Goal: Information Seeking & Learning: Learn about a topic

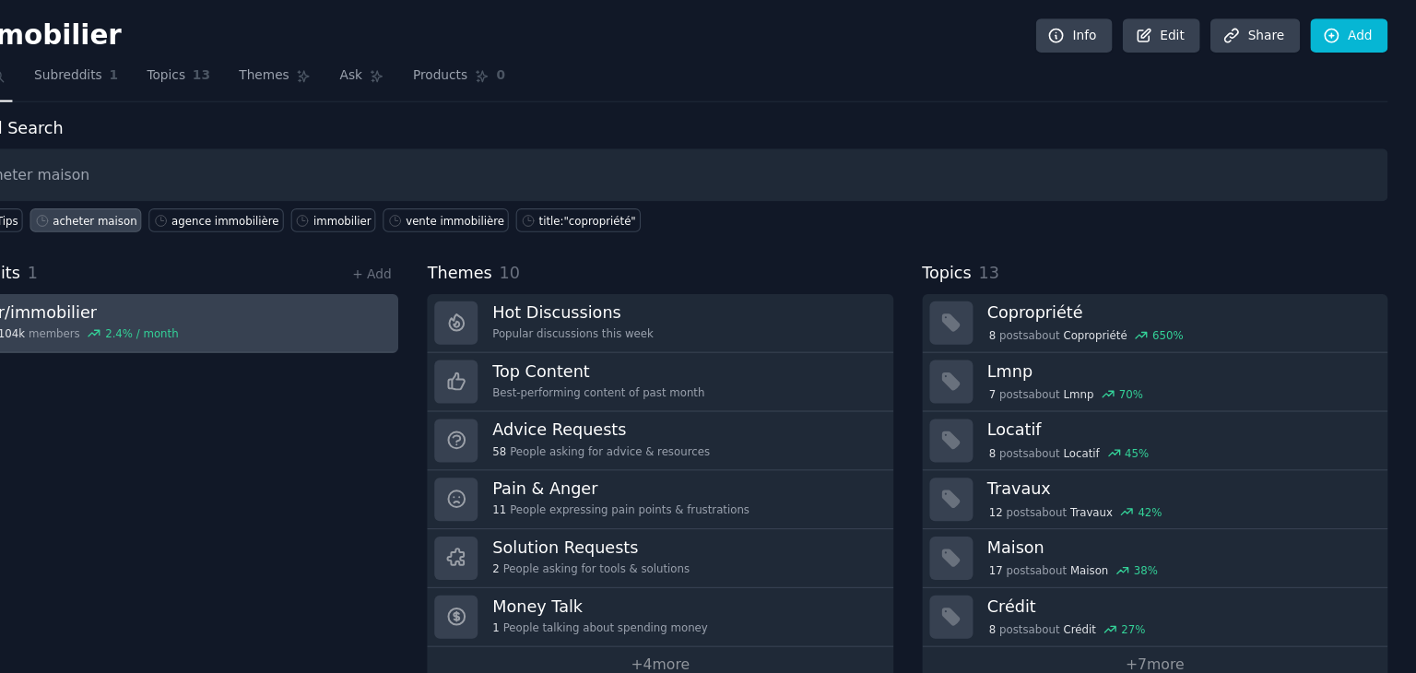
click at [376, 291] on link "r/ immobilier 104k members 2.4 % / month" at bounding box center [298, 289] width 416 height 53
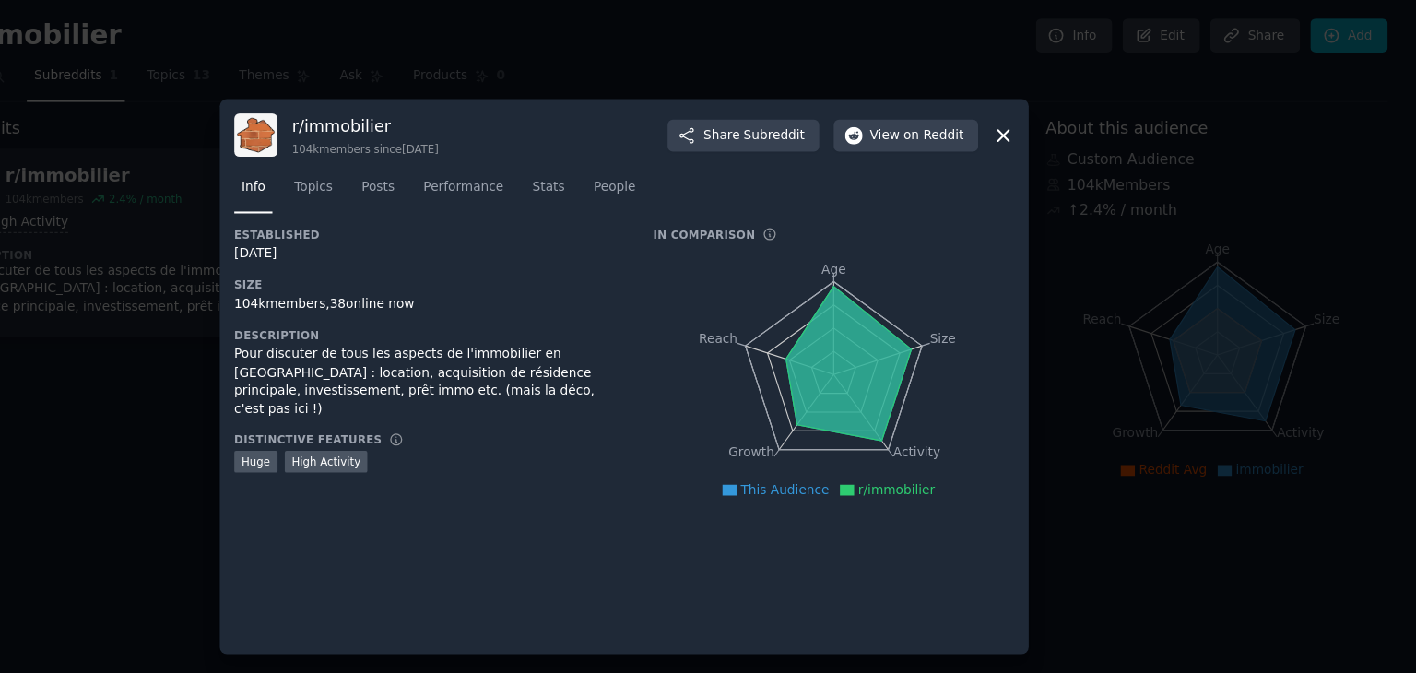
click at [270, 337] on div at bounding box center [708, 336] width 1416 height 673
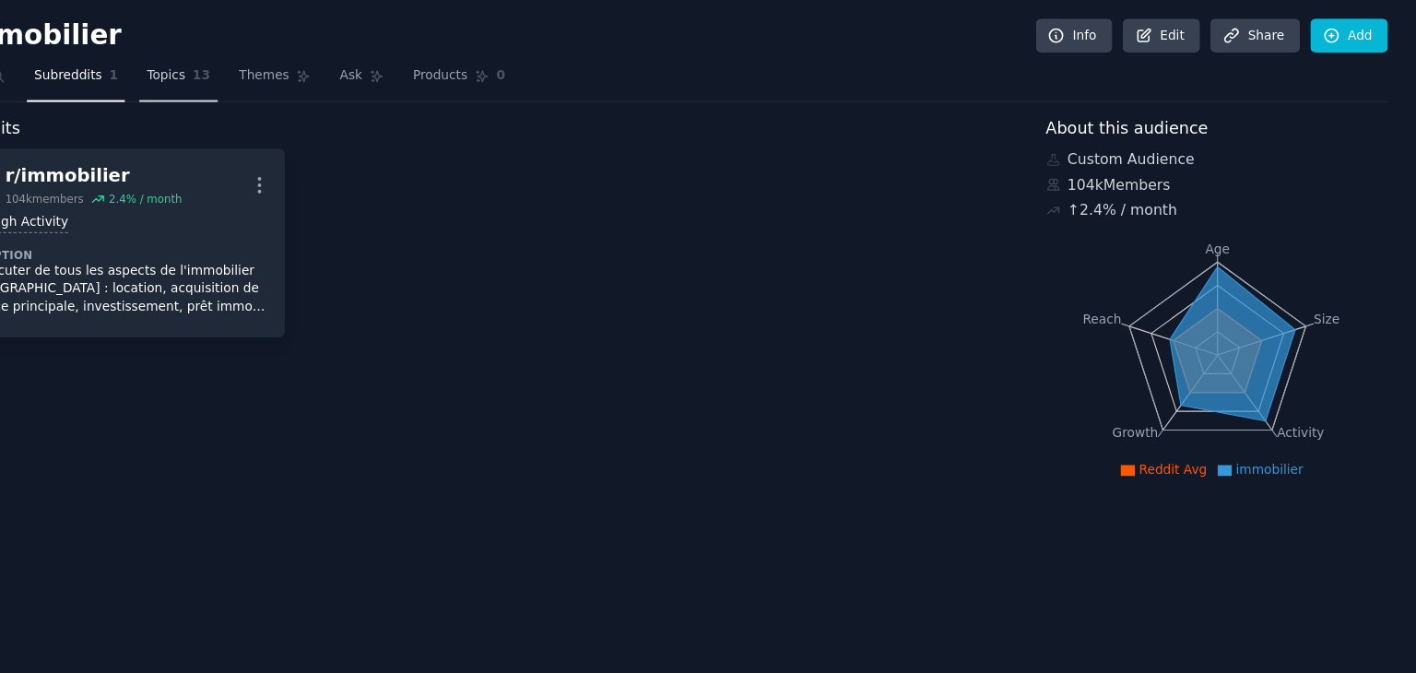
click at [281, 63] on span "Topics" at bounding box center [298, 68] width 34 height 17
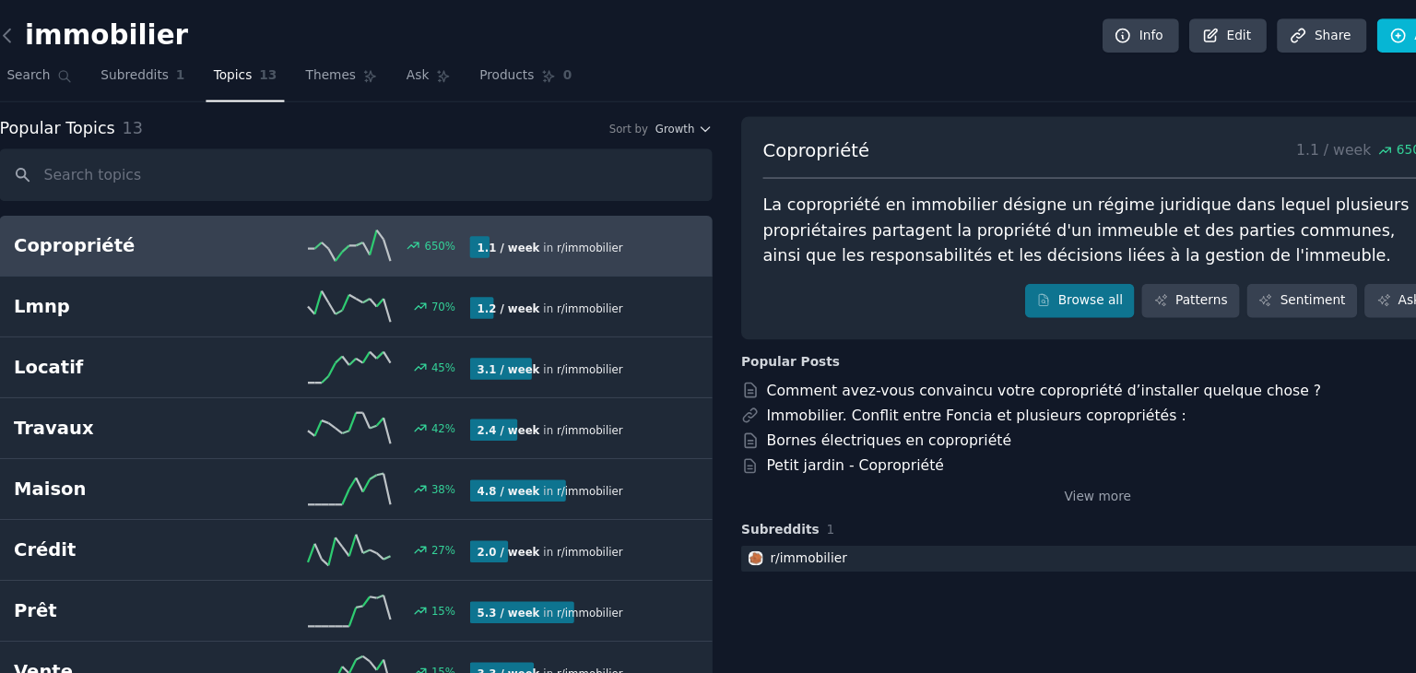
click at [293, 72] on span "Topics" at bounding box center [298, 68] width 34 height 17
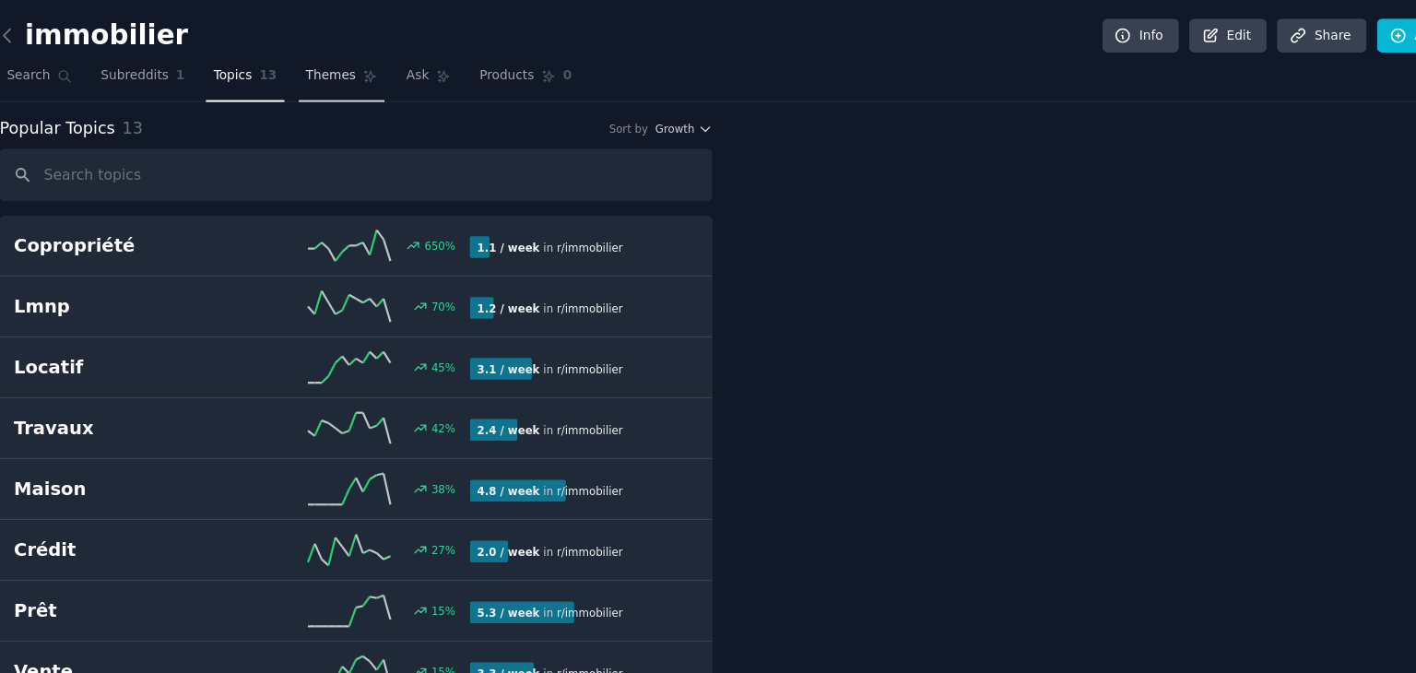
click at [379, 68] on span "Themes" at bounding box center [386, 68] width 45 height 17
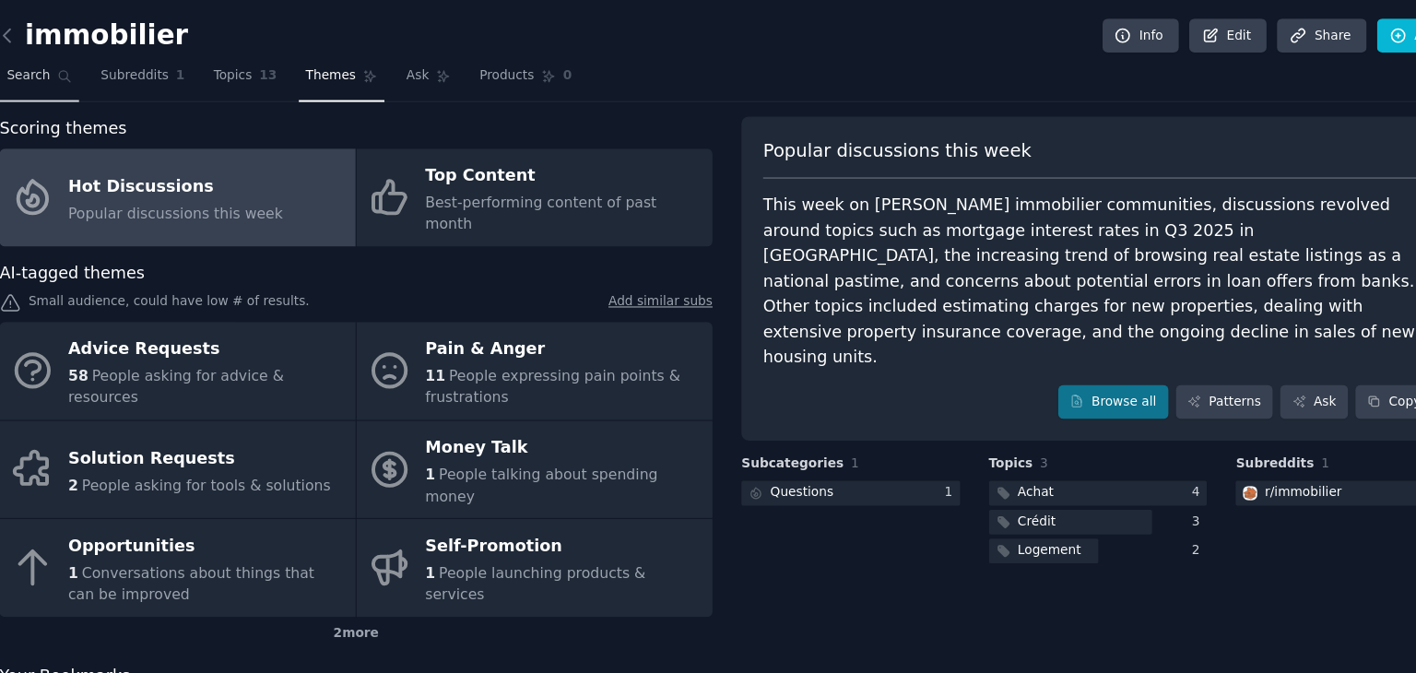
click at [132, 72] on link "Search" at bounding box center [125, 72] width 71 height 38
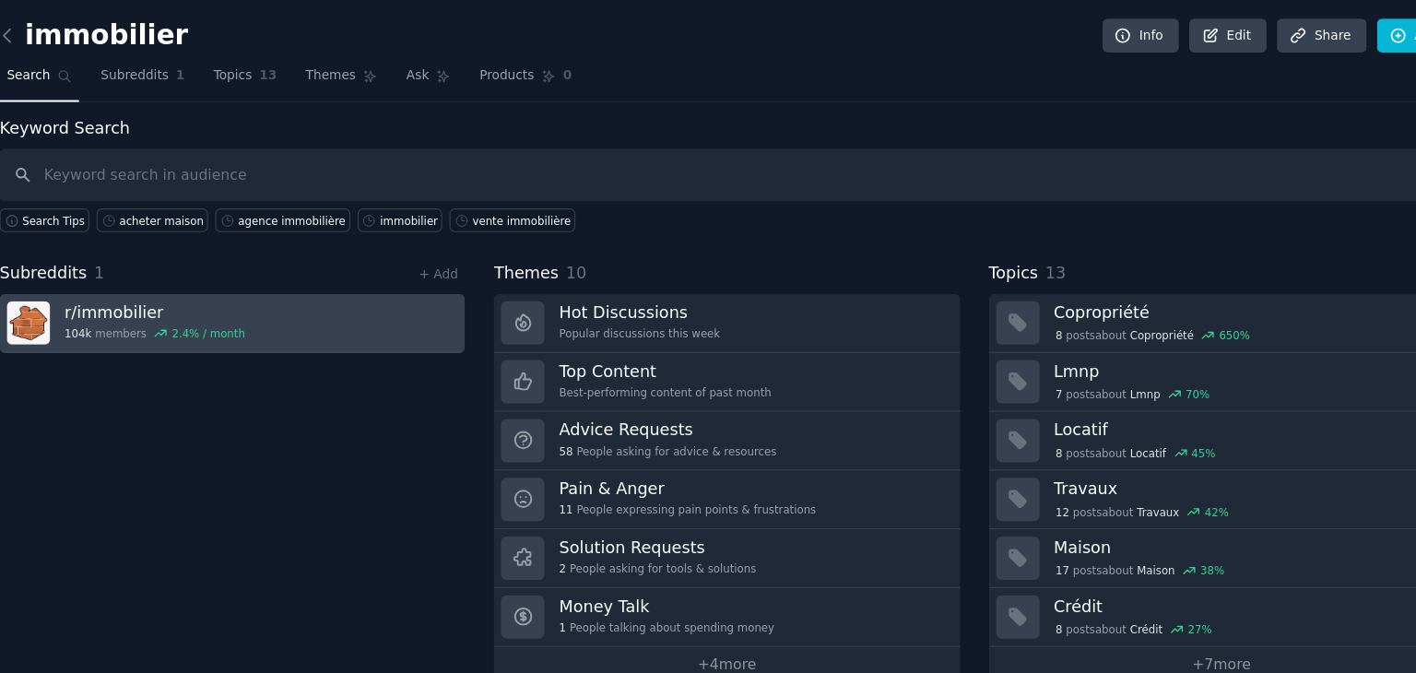
click at [435, 289] on link "r/ immobilier 104k members 2.4 % / month" at bounding box center [298, 289] width 416 height 53
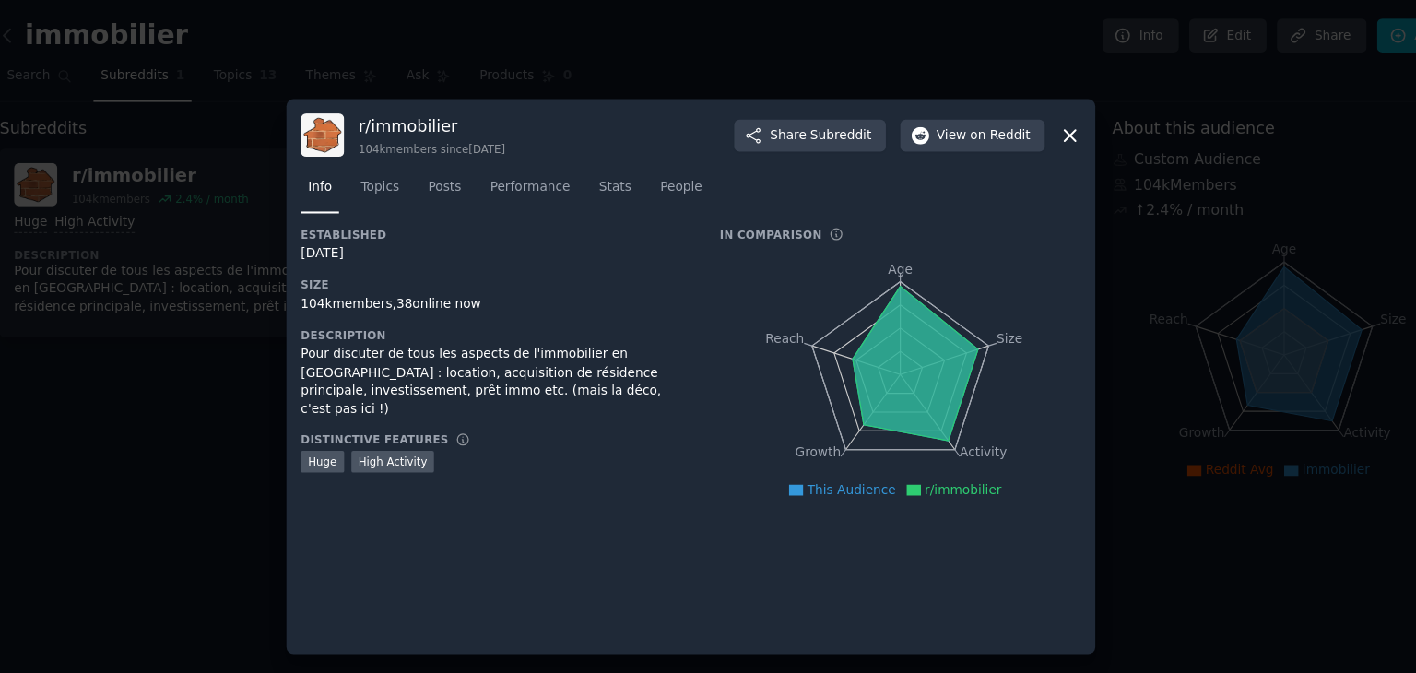
click at [256, 375] on div at bounding box center [708, 336] width 1416 height 673
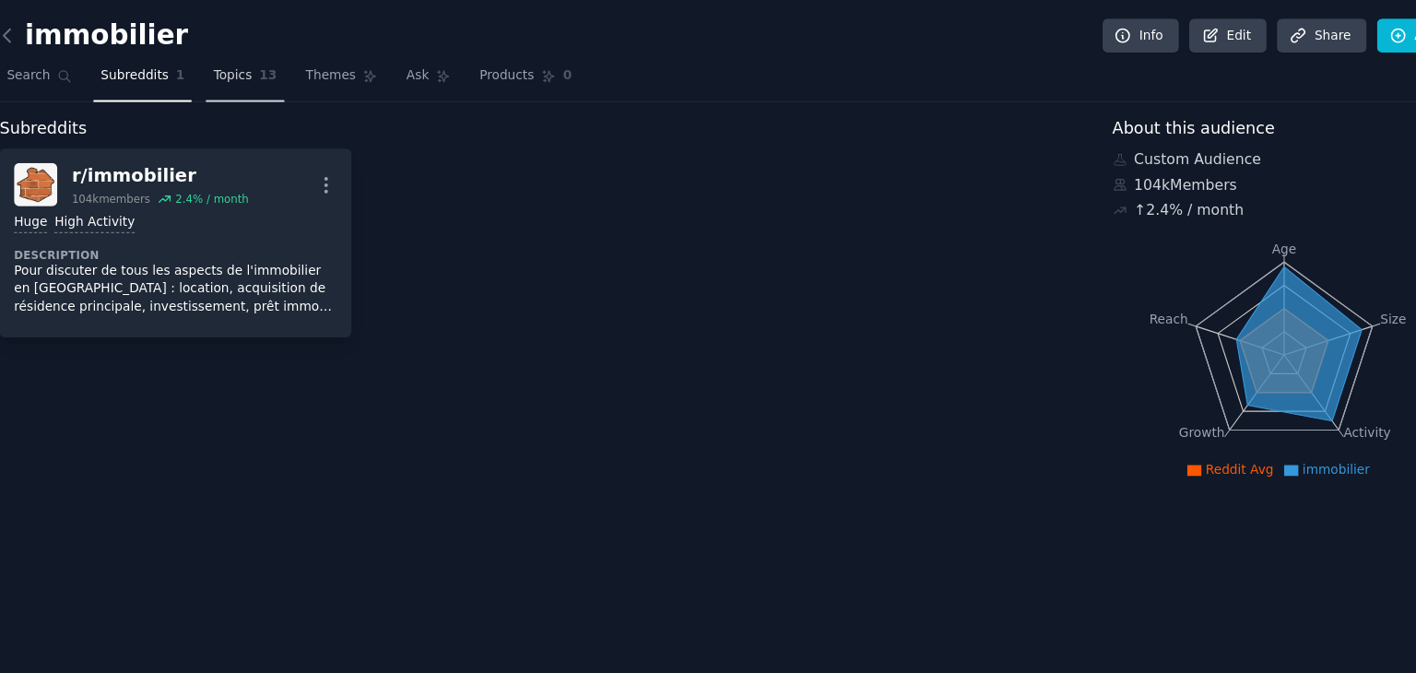
click at [290, 74] on span "Topics" at bounding box center [298, 68] width 34 height 17
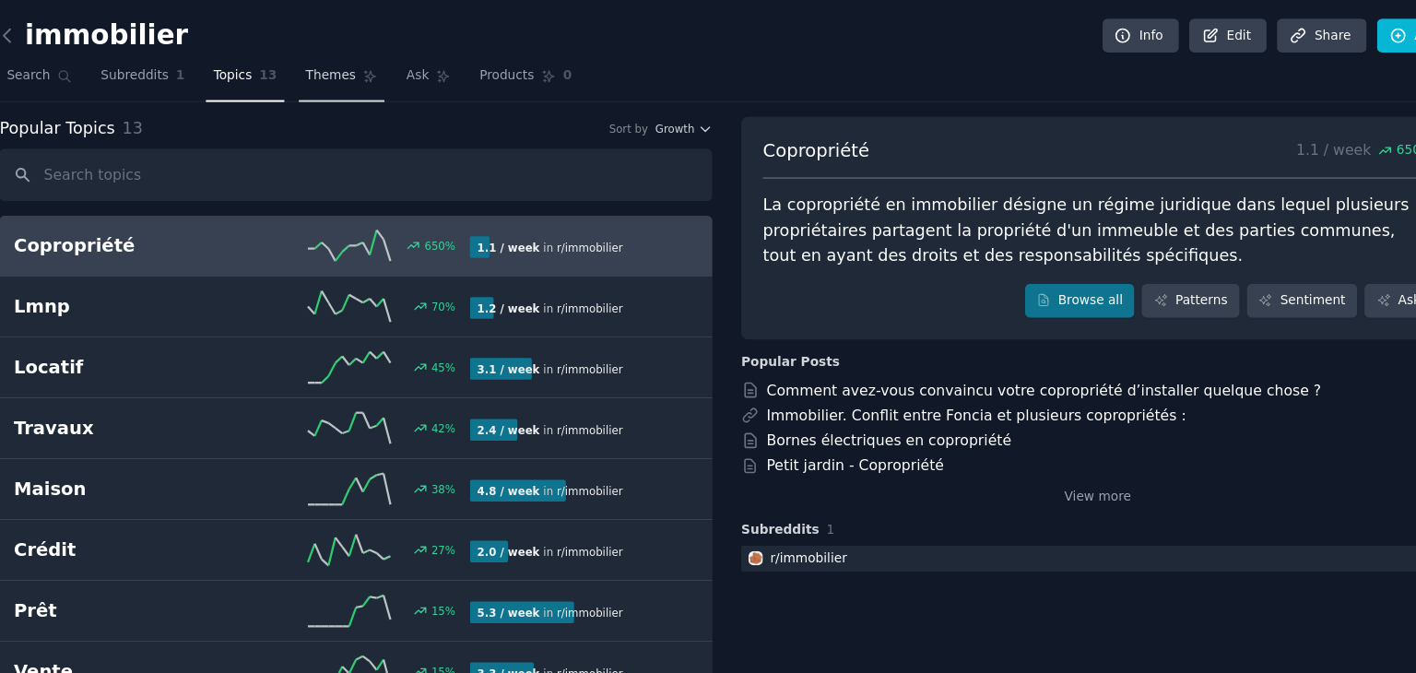
click at [367, 67] on span "Themes" at bounding box center [386, 68] width 45 height 17
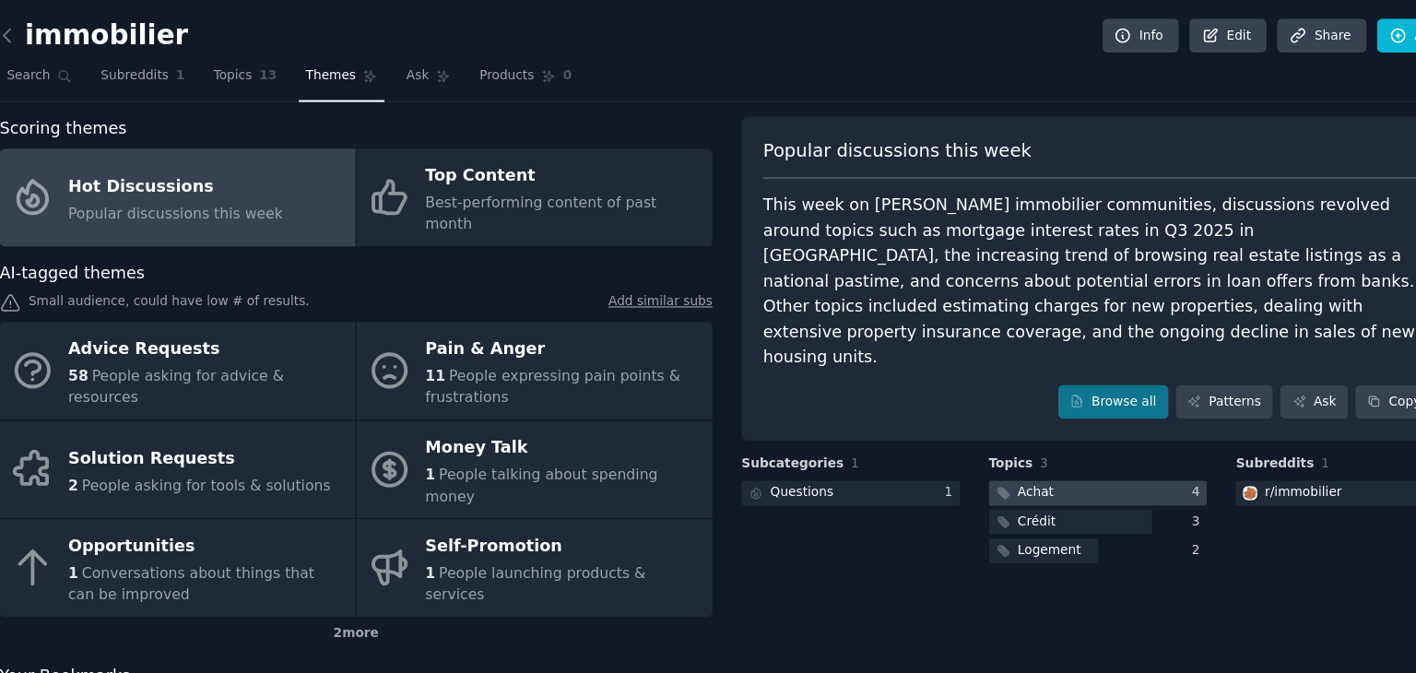
click at [1010, 432] on div "Achat" at bounding box center [1016, 440] width 32 height 17
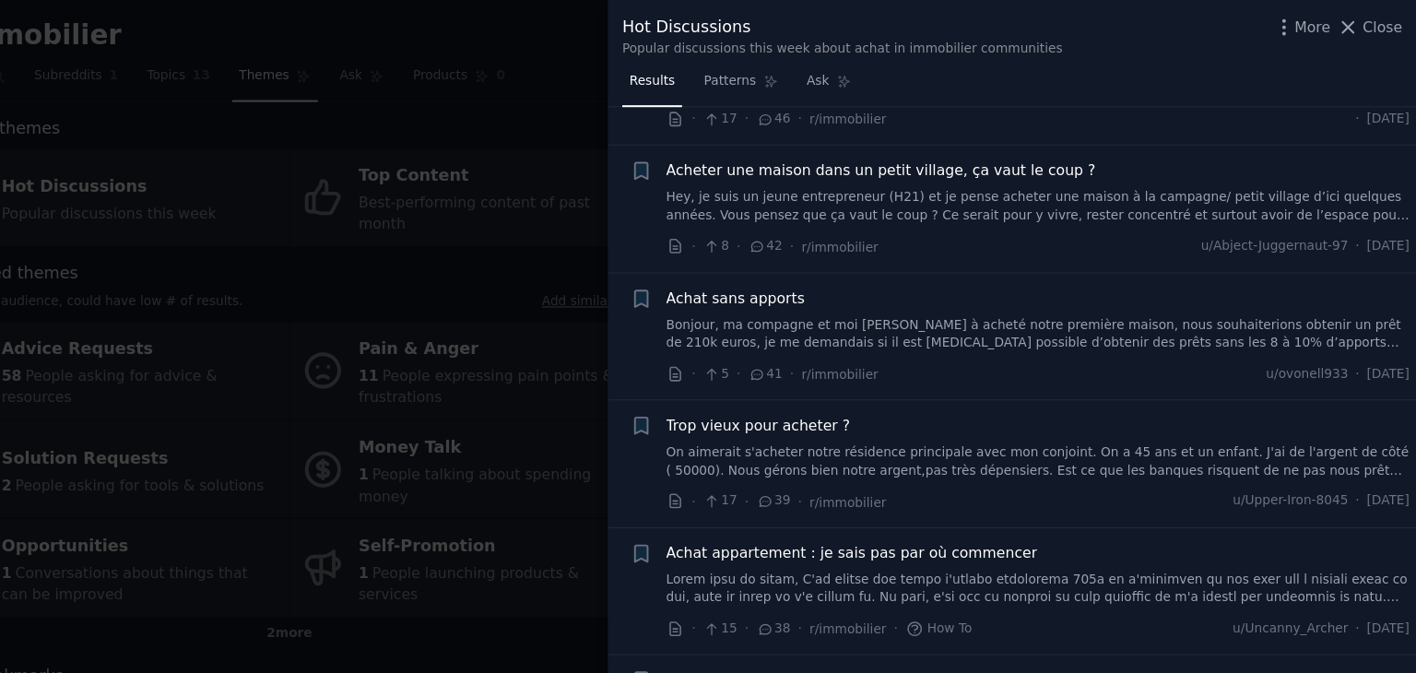
scroll to position [924, 0]
drag, startPoint x: 867, startPoint y: 266, endPoint x: 749, endPoint y: 262, distance: 118.1
click at [749, 262] on div "Achat sans apports" at bounding box center [1078, 267] width 665 height 19
drag, startPoint x: 903, startPoint y: 377, endPoint x: 744, endPoint y: 378, distance: 158.6
click at [746, 378] on div "Trop vieux pour acheter ?" at bounding box center [1078, 381] width 665 height 19
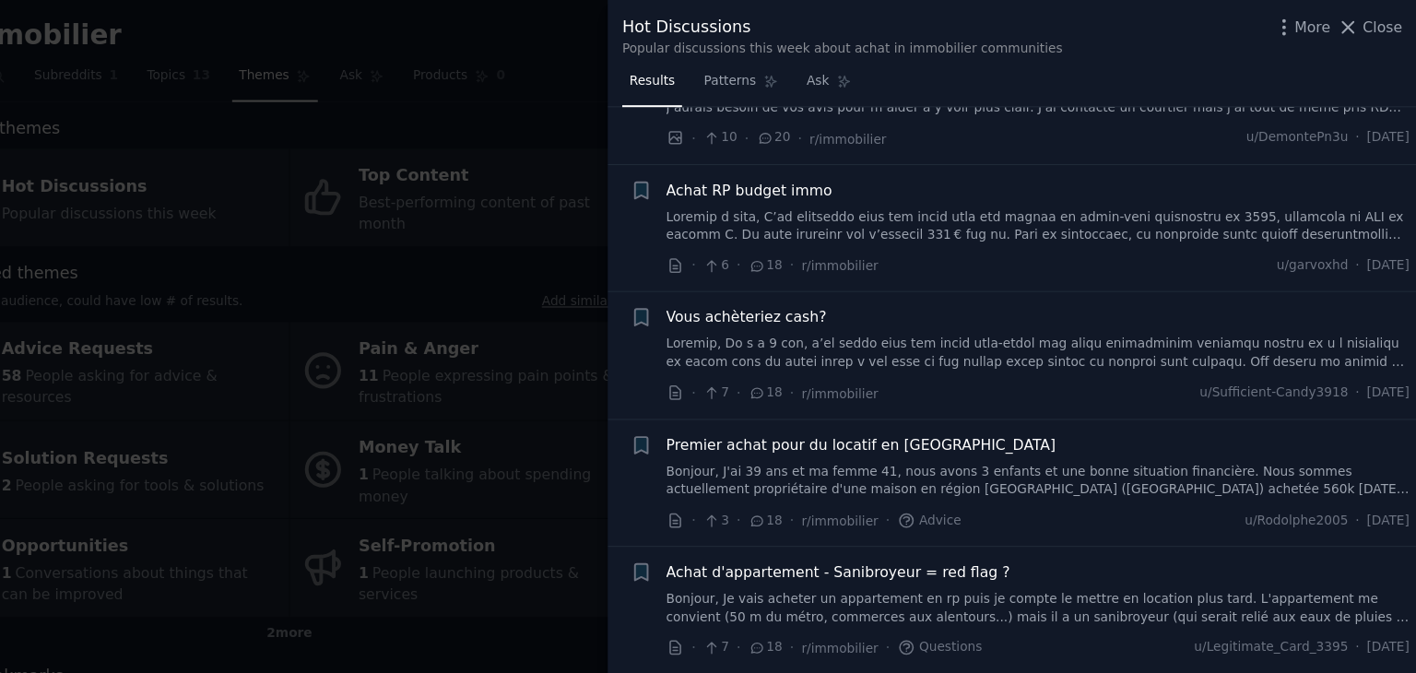
scroll to position [2630, 0]
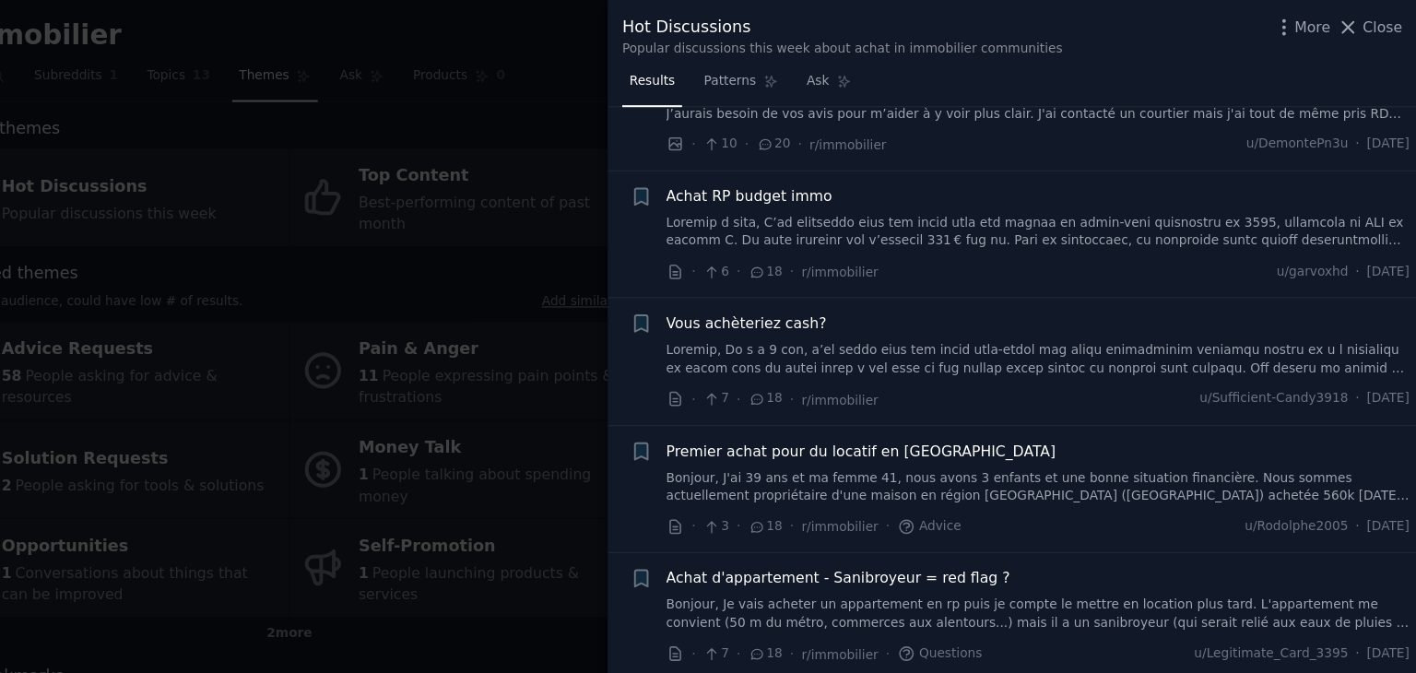
drag, startPoint x: 744, startPoint y: 259, endPoint x: 895, endPoint y: 264, distance: 151.3
click at [895, 279] on div "Vous achèteriez cash?" at bounding box center [1078, 288] width 665 height 19
drag, startPoint x: 890, startPoint y: 264, endPoint x: 748, endPoint y: 269, distance: 142.1
click at [748, 279] on div "Vous achèteriez cash?" at bounding box center [1078, 288] width 665 height 19
copy span "Vous achèteriez cash?"
